Goal: Go to known website: Access a specific website the user already knows

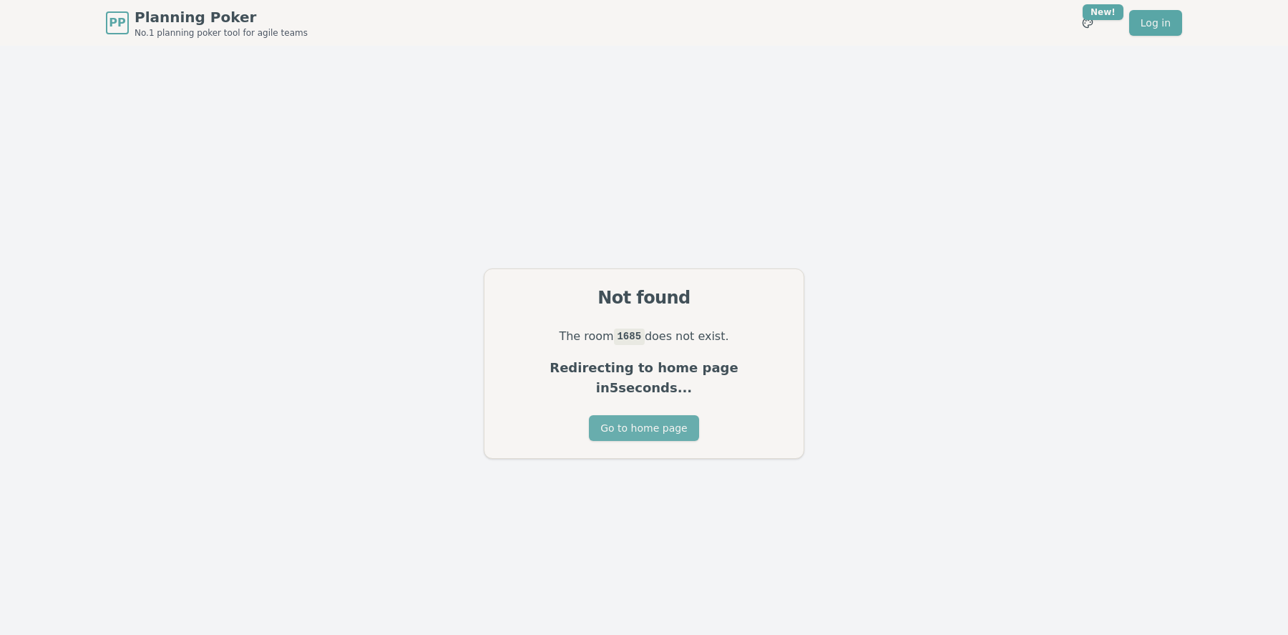
click at [663, 418] on button "Go to home page" at bounding box center [643, 428] width 109 height 26
click at [613, 381] on p "Redirecting to home page in 6 seconds..." at bounding box center [644, 378] width 285 height 40
click at [653, 425] on button "Go to home page" at bounding box center [643, 428] width 109 height 26
